Goal: Information Seeking & Learning: Learn about a topic

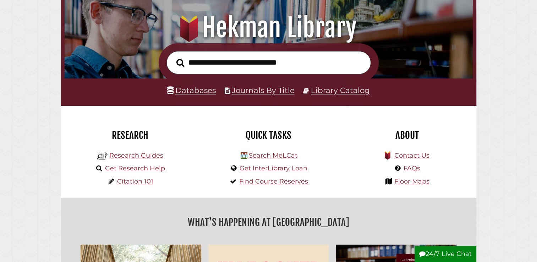
scroll to position [80, 0]
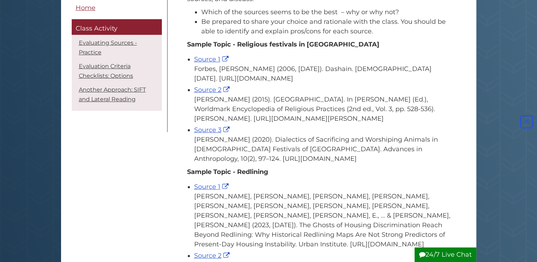
scroll to position [168, 0]
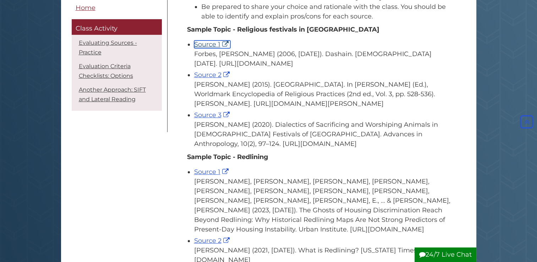
click at [203, 40] on link "Source 1" at bounding box center [212, 44] width 36 height 8
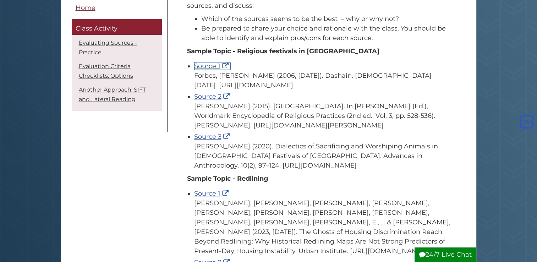
scroll to position [145, 0]
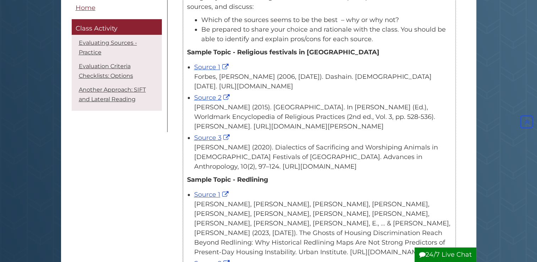
click at [206, 110] on div "Source 2 Holmberg, D. H. (2015). Nepal. In T. Riggs (Ed.), Worldmark Encycloped…" at bounding box center [322, 112] width 257 height 38
click at [209, 102] on link "Source 2" at bounding box center [212, 98] width 37 height 8
click at [205, 142] on link "Source 3" at bounding box center [212, 138] width 37 height 8
click at [209, 160] on div "Source 3 Dahal, B. P. (2020). Dialectics of Sacrificing and Worshiping Animals …" at bounding box center [322, 152] width 257 height 38
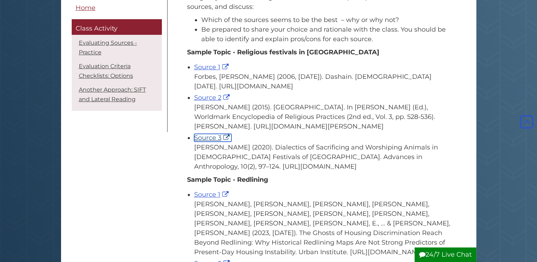
click at [214, 142] on link "Source 3" at bounding box center [212, 138] width 37 height 8
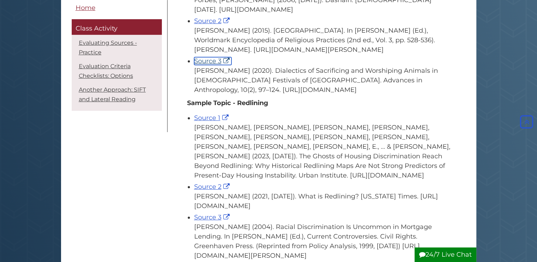
scroll to position [222, 0]
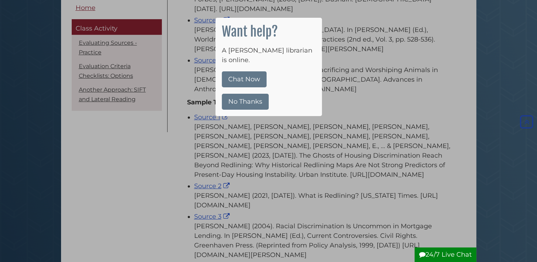
click at [243, 96] on button "No Thanks" at bounding box center [245, 102] width 47 height 16
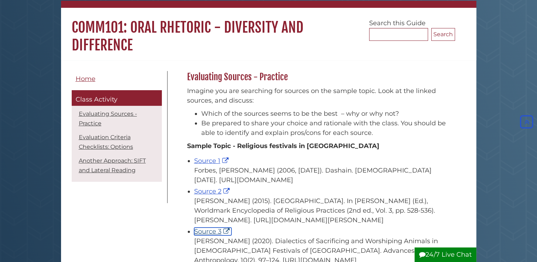
scroll to position [0, 0]
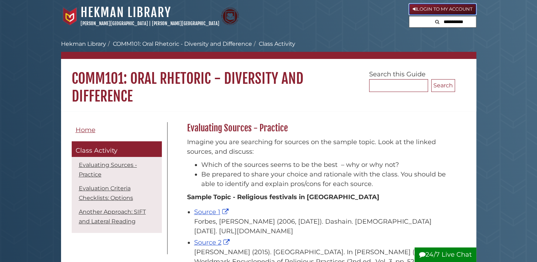
click at [441, 9] on link "Login to My Account" at bounding box center [442, 9] width 67 height 11
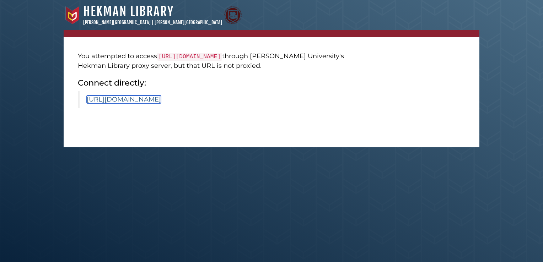
click at [161, 97] on link "[URL][DOMAIN_NAME]" at bounding box center [124, 100] width 74 height 8
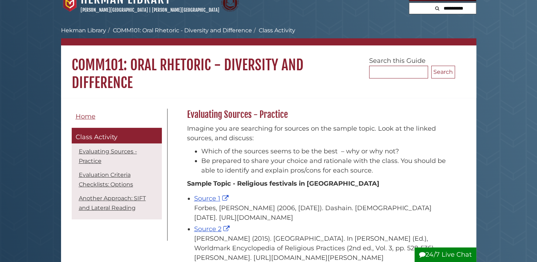
scroll to position [12, 0]
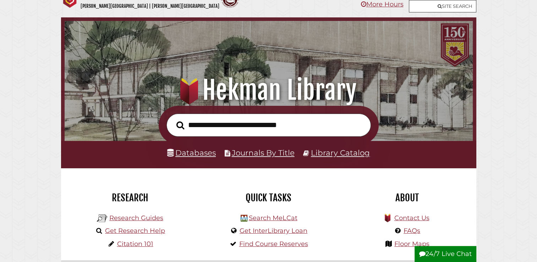
scroll to position [18, 0]
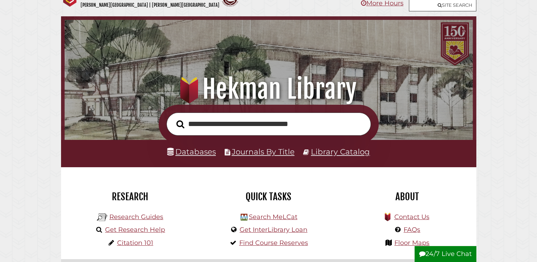
type input "**********"
click at [173, 118] on button "Search" at bounding box center [180, 124] width 15 height 12
